Goal: Information Seeking & Learning: Learn about a topic

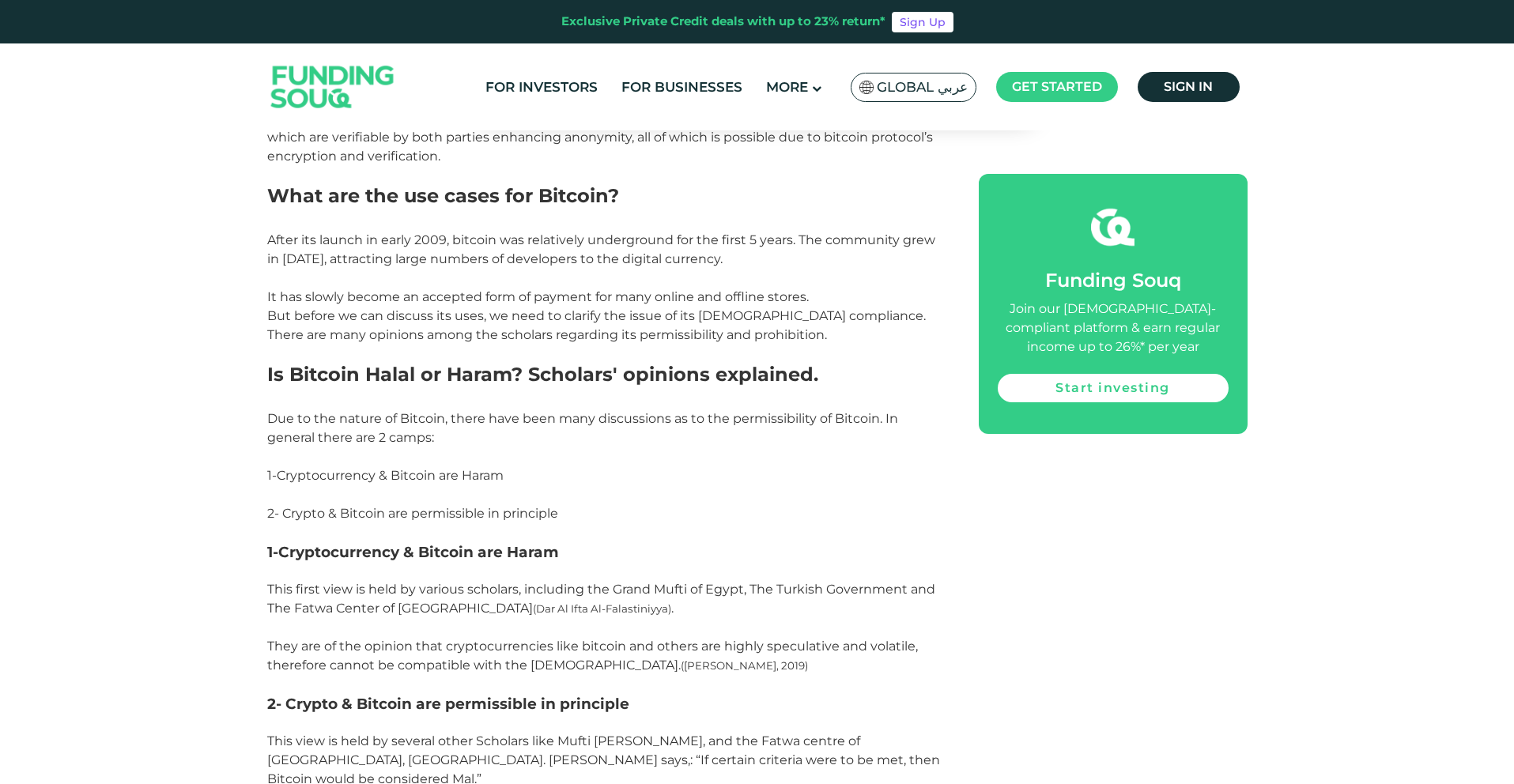
scroll to position [1308, 0]
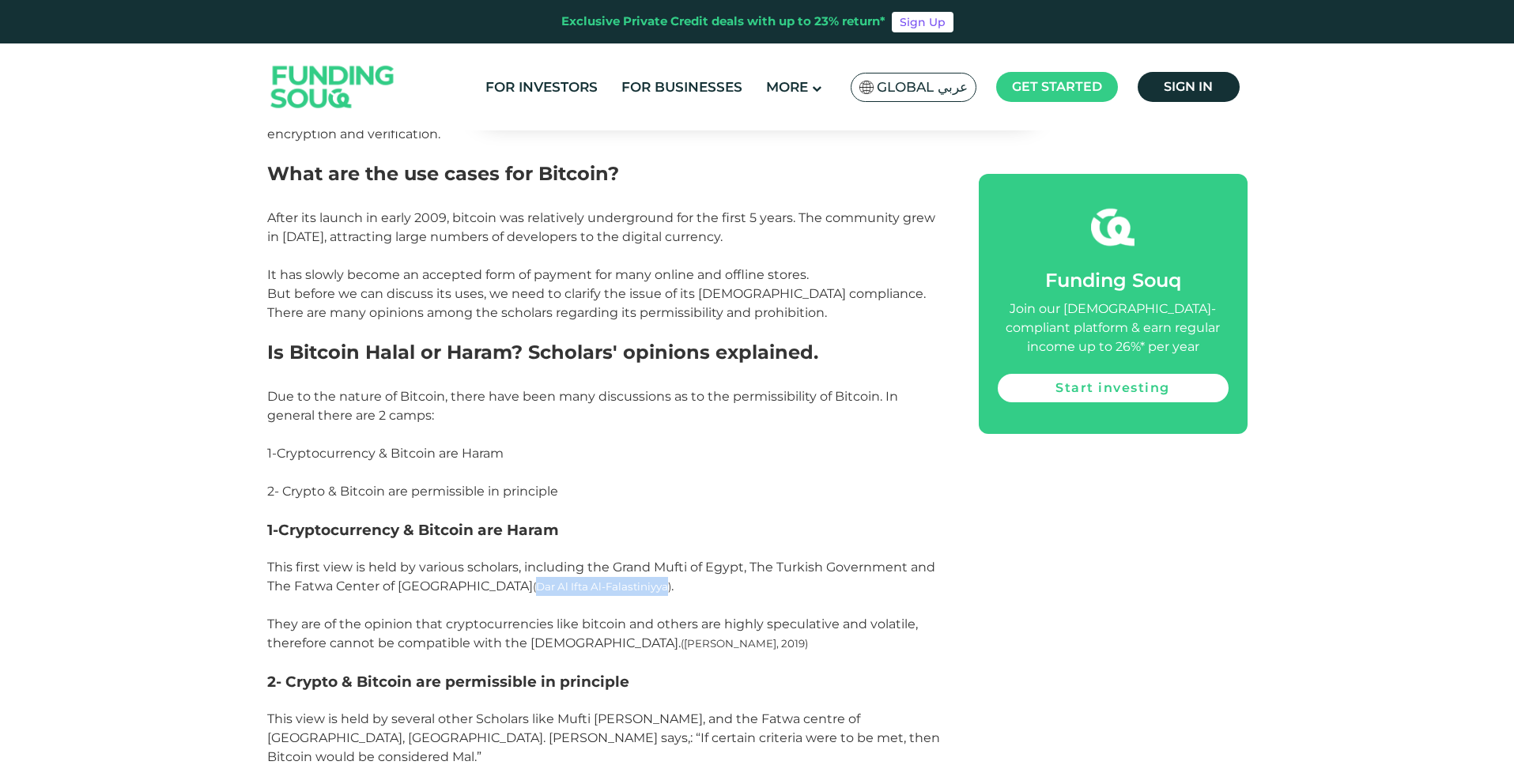
drag, startPoint x: 488, startPoint y: 593, endPoint x: 590, endPoint y: 588, distance: 102.1
click at [591, 588] on span "(Dar Al Ifta Al-Falastiniyya)" at bounding box center [602, 587] width 138 height 13
copy span "Dar Al Ifta Al-Falastiniyya"
click at [711, 585] on p "This first view is held by various scholars, including the Grand Mufti of Egypt…" at bounding box center [605, 605] width 675 height 95
drag, startPoint x: 614, startPoint y: 566, endPoint x: 744, endPoint y: 570, distance: 130.1
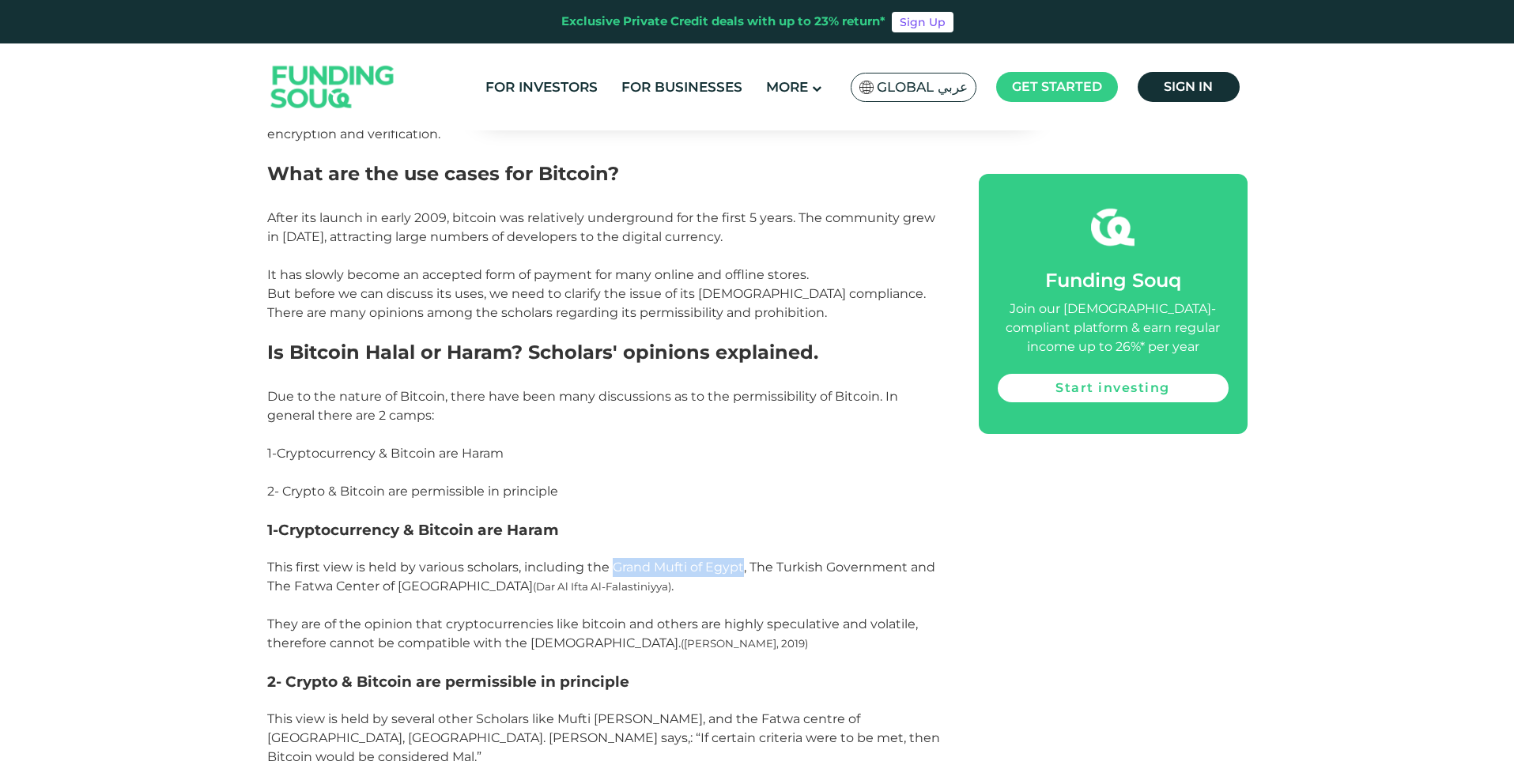
click at [744, 570] on span "This first view is held by various scholars, including the Grand Mufti of Egypt…" at bounding box center [601, 605] width 668 height 91
copy span "Grand Mufti of [GEOGRAPHIC_DATA]"
